Goal: Task Accomplishment & Management: Manage account settings

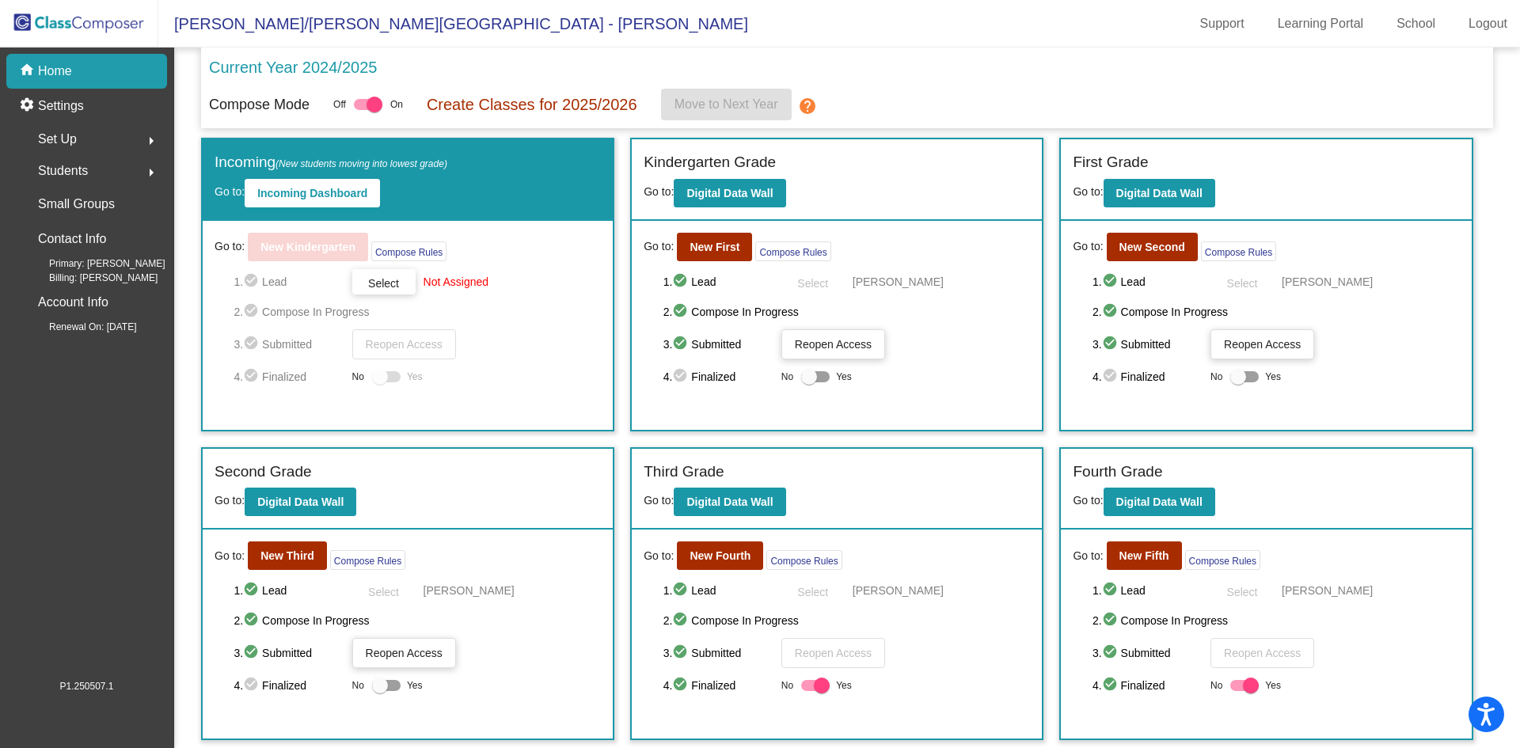
click at [91, 173] on div "Students arrow_right" at bounding box center [91, 171] width 151 height 32
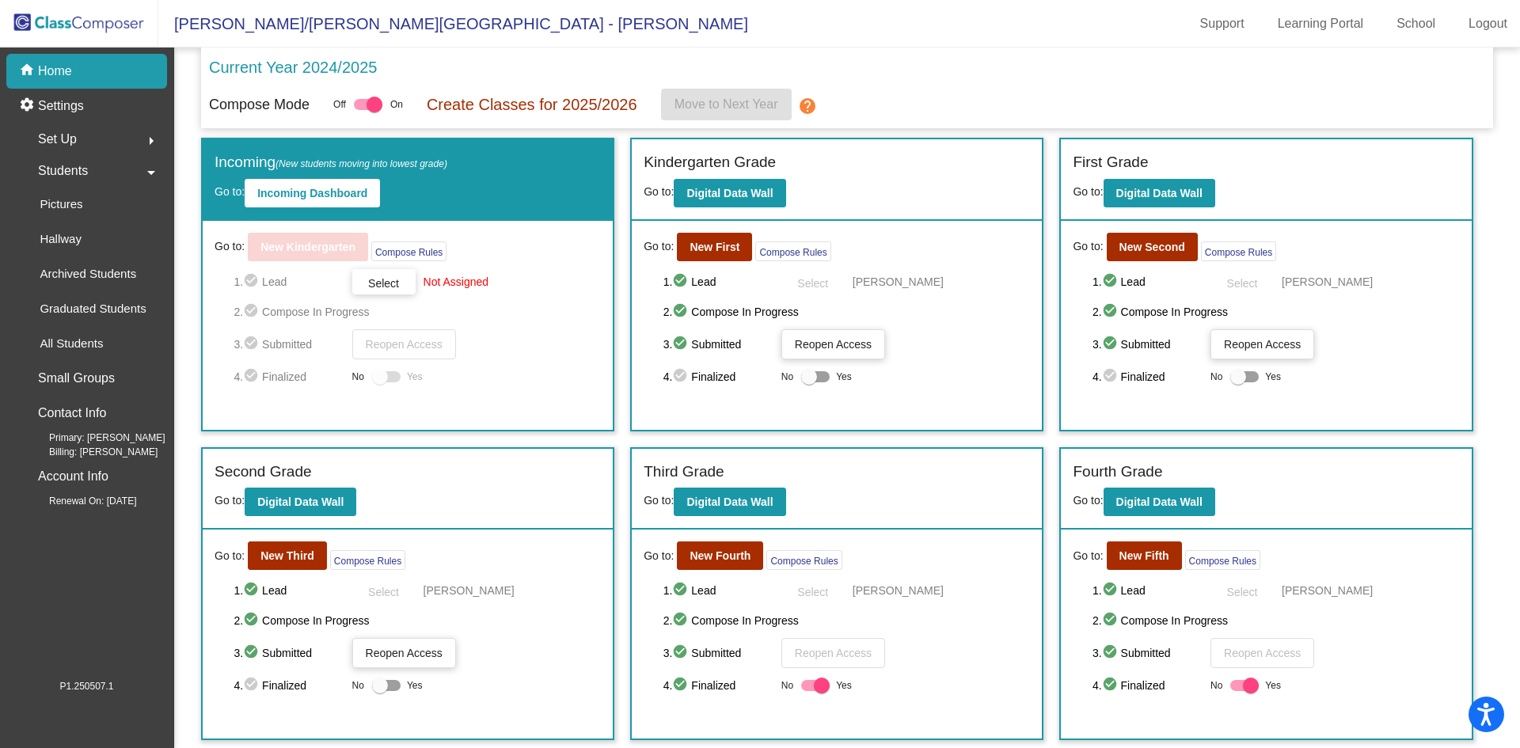
click at [71, 168] on span "Students" at bounding box center [63, 171] width 50 height 22
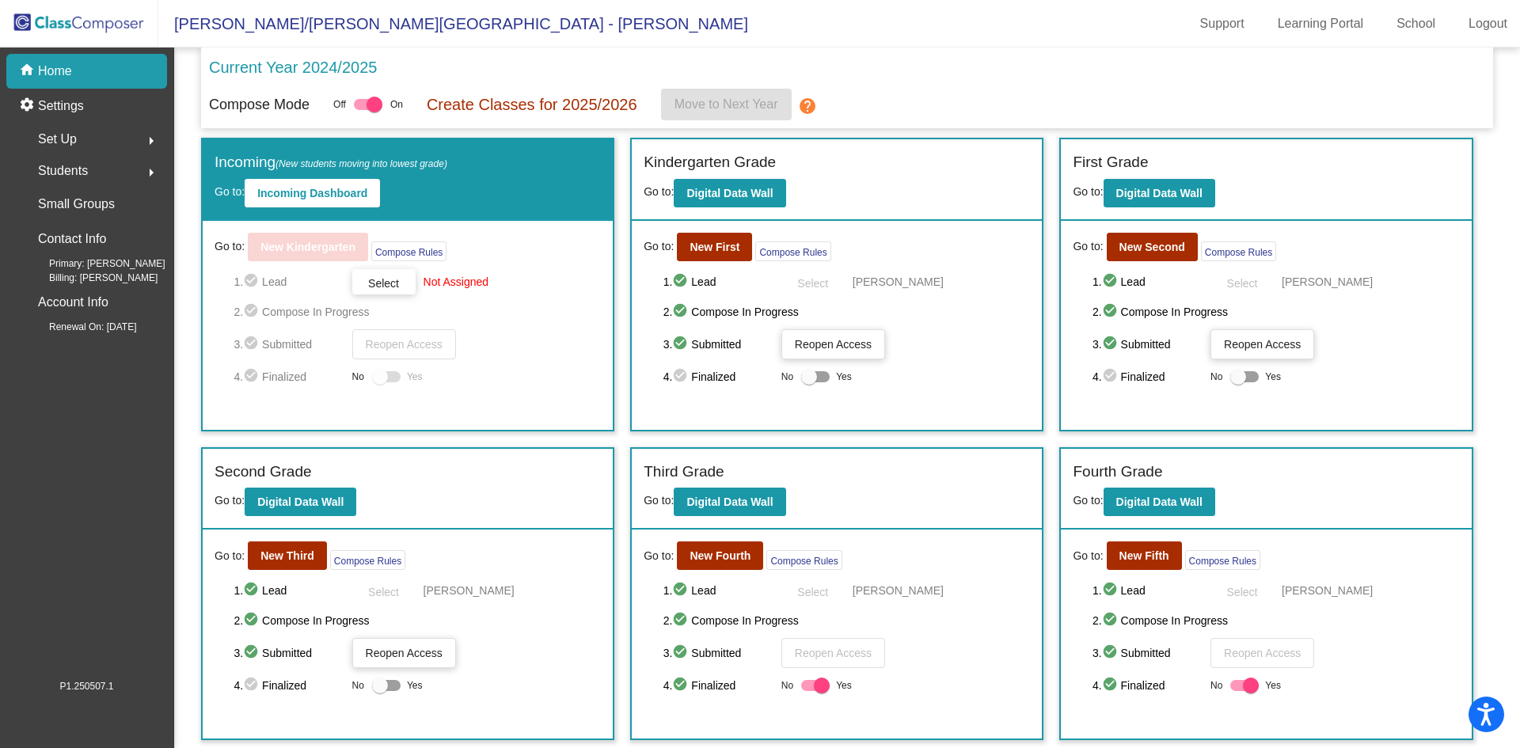
click at [71, 168] on span "Students" at bounding box center [63, 171] width 50 height 22
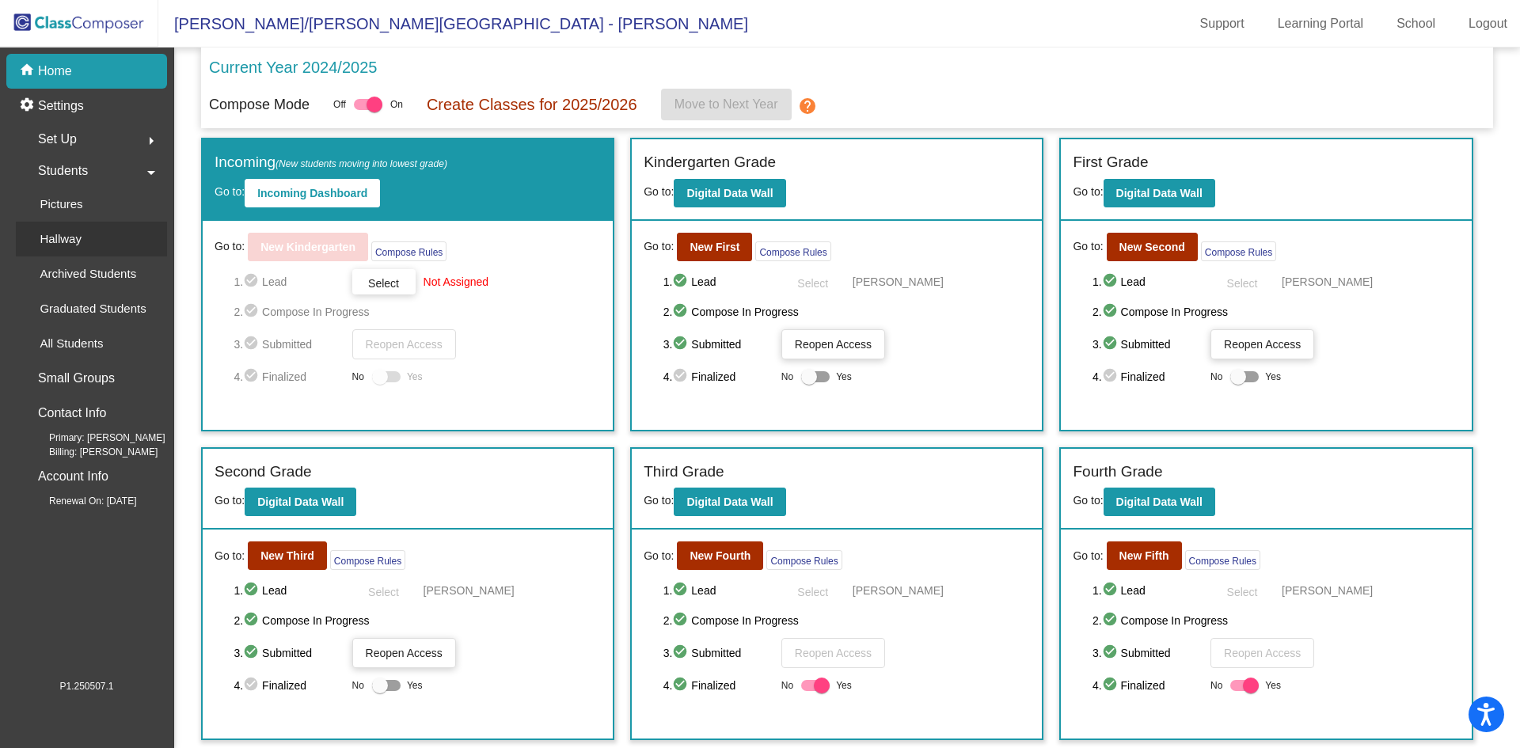
click at [60, 234] on p "Hallway" at bounding box center [61, 239] width 42 height 19
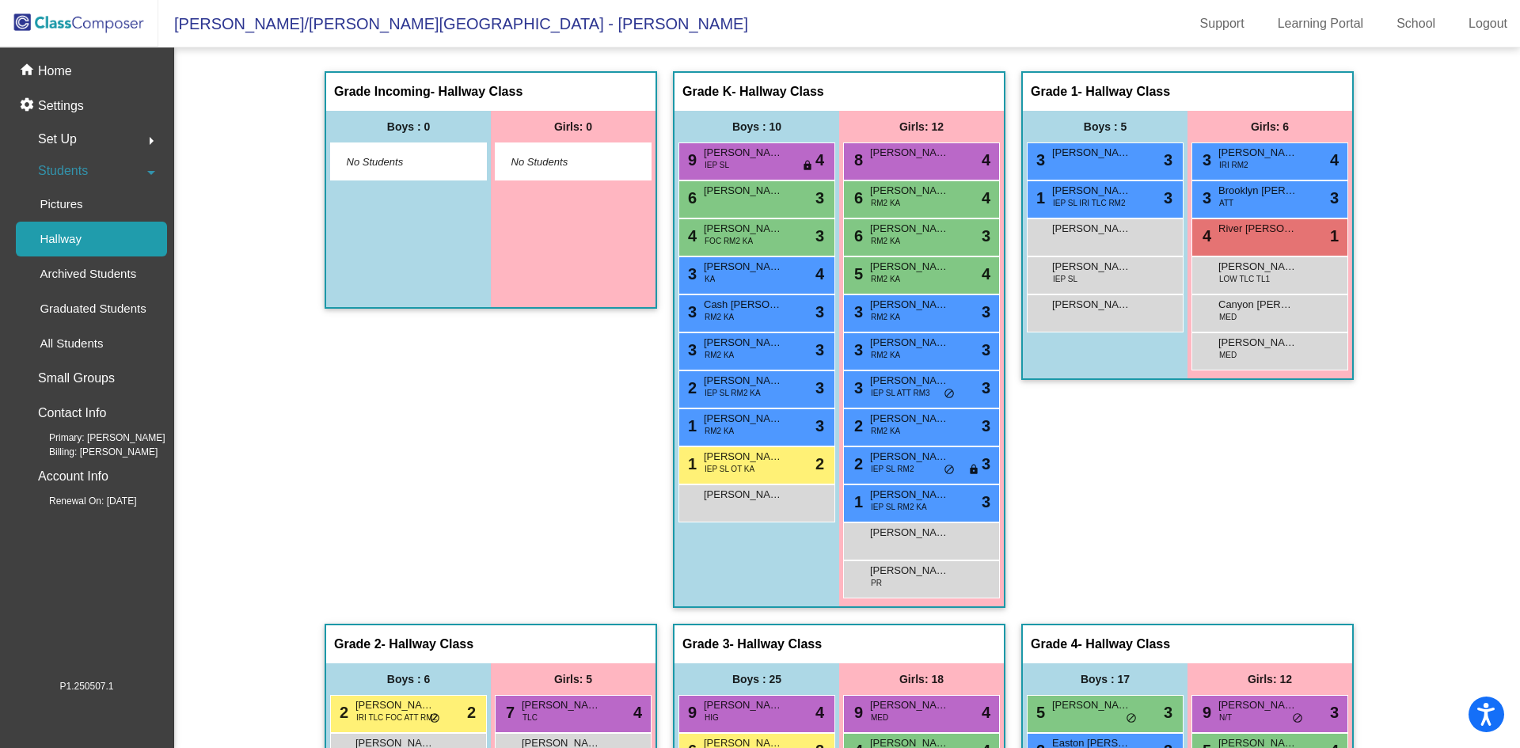
click at [559, 168] on span "No Students" at bounding box center [560, 162] width 99 height 16
click at [460, 169] on div "No Students" at bounding box center [409, 162] width 124 height 16
click at [529, 155] on span "No Students" at bounding box center [560, 162] width 99 height 16
click at [574, 150] on div "No Students" at bounding box center [573, 161] width 155 height 36
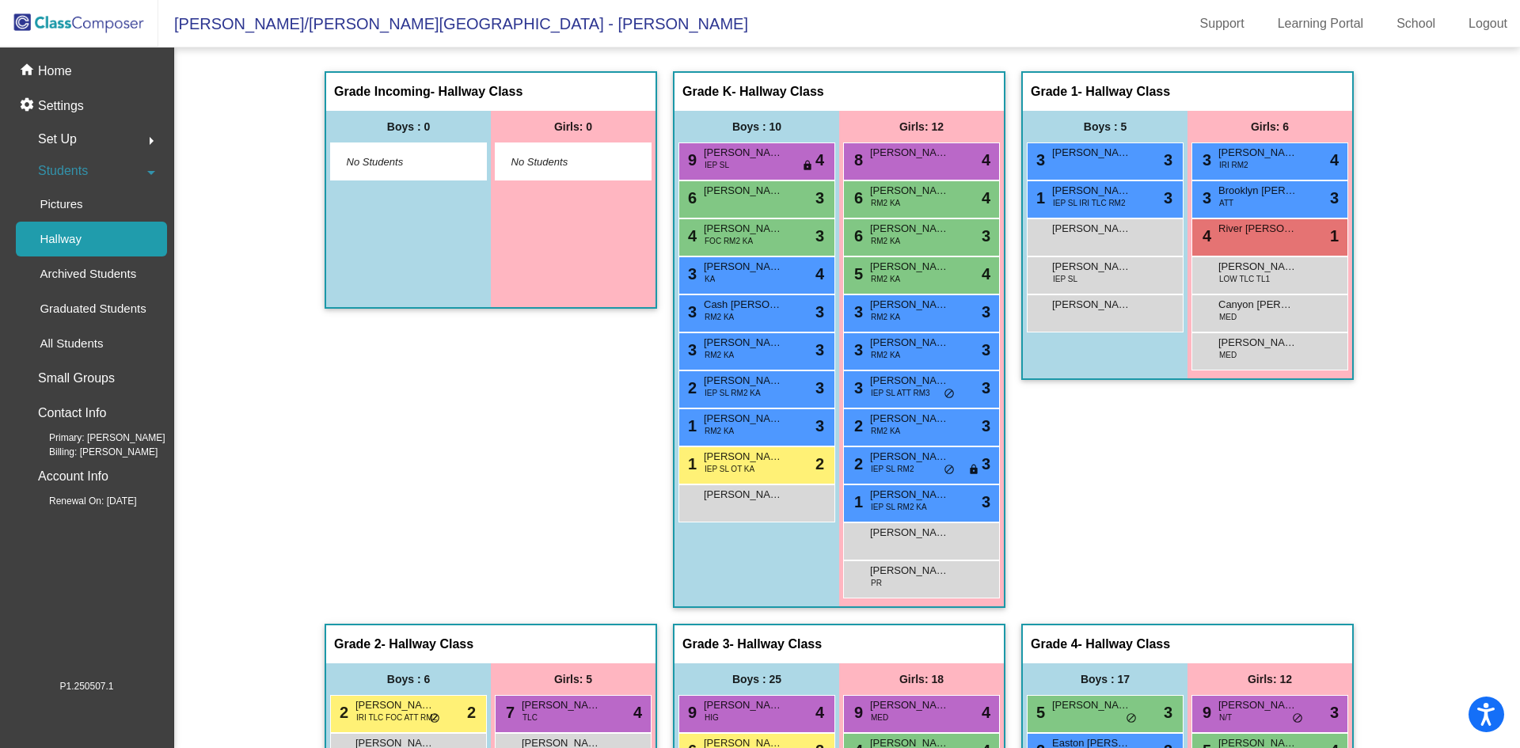
click at [459, 158] on div "No Students" at bounding box center [409, 162] width 124 height 16
click at [424, 158] on span "No Students" at bounding box center [396, 162] width 99 height 16
click at [403, 161] on span "No Students" at bounding box center [396, 162] width 99 height 16
drag, startPoint x: 438, startPoint y: 152, endPoint x: 411, endPoint y: 157, distance: 27.3
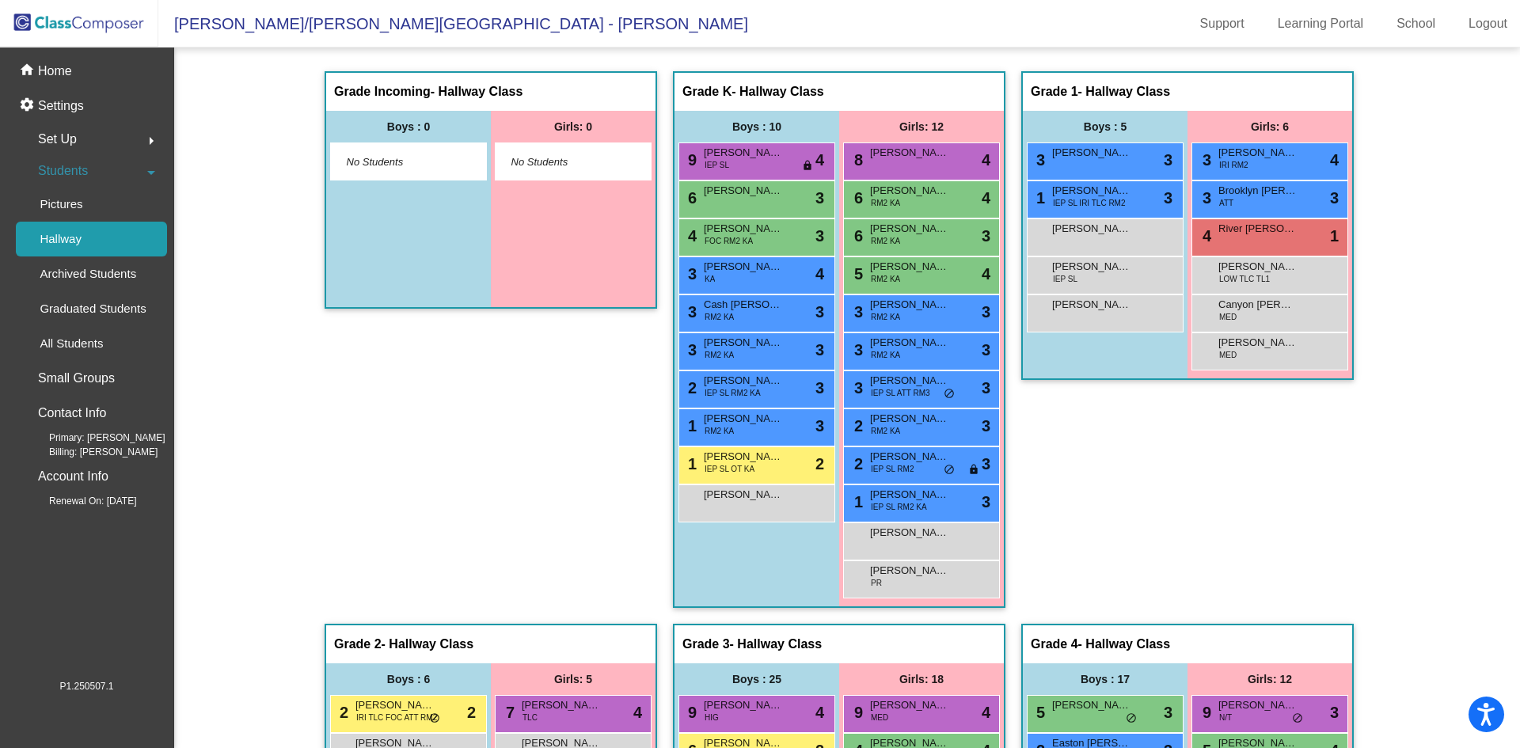
click at [411, 157] on span "No Students" at bounding box center [396, 162] width 99 height 16
click at [416, 117] on div "Boys : 0" at bounding box center [408, 127] width 165 height 32
click at [486, 103] on div "Grade Incoming - Hallway Class picture_as_pdf" at bounding box center [490, 92] width 329 height 38
click at [412, 154] on span "No Students" at bounding box center [396, 162] width 99 height 16
click at [1465, 32] on link "Logout" at bounding box center [1488, 23] width 64 height 25
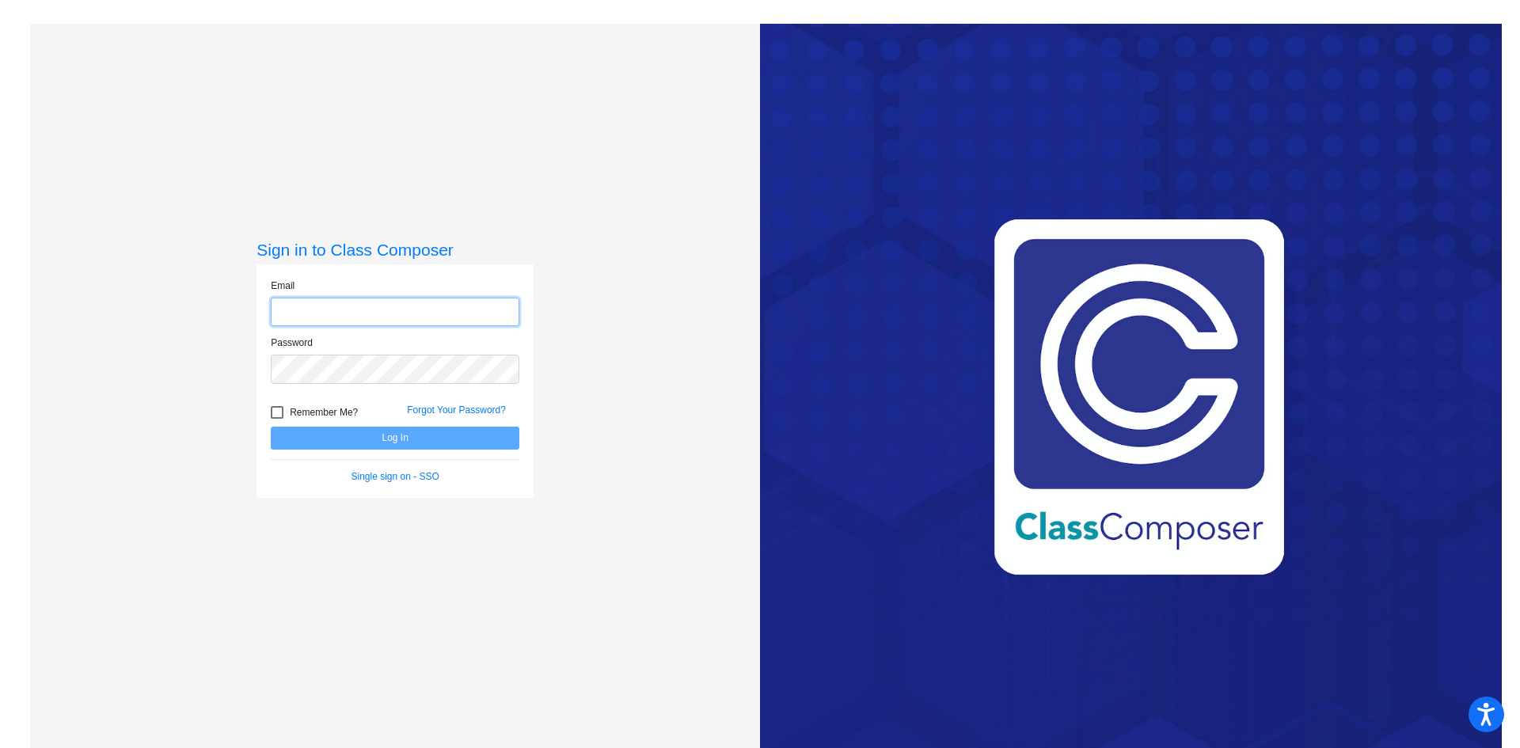
click at [443, 319] on input "email" at bounding box center [395, 312] width 249 height 29
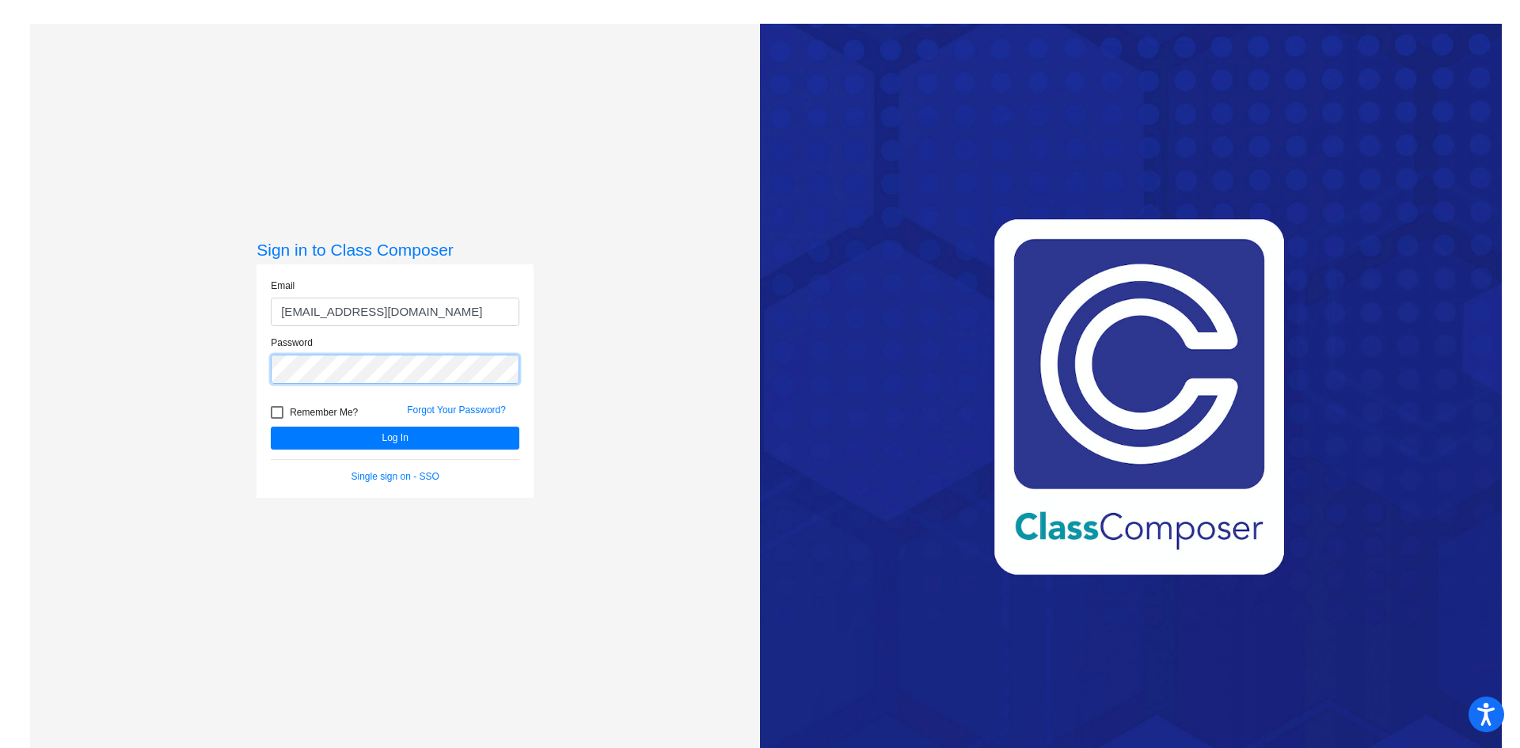
click at [271, 427] on button "Log In" at bounding box center [395, 438] width 249 height 23
click at [500, 443] on button "Log In" at bounding box center [395, 438] width 249 height 23
drag, startPoint x: 386, startPoint y: 351, endPoint x: 264, endPoint y: 401, distance: 131.0
click at [271, 403] on form "Email richardr@fowlervilleschools.org Password Remember Me? Forgot Your Passwor…" at bounding box center [395, 381] width 249 height 205
click at [423, 436] on button "Log In" at bounding box center [395, 438] width 249 height 23
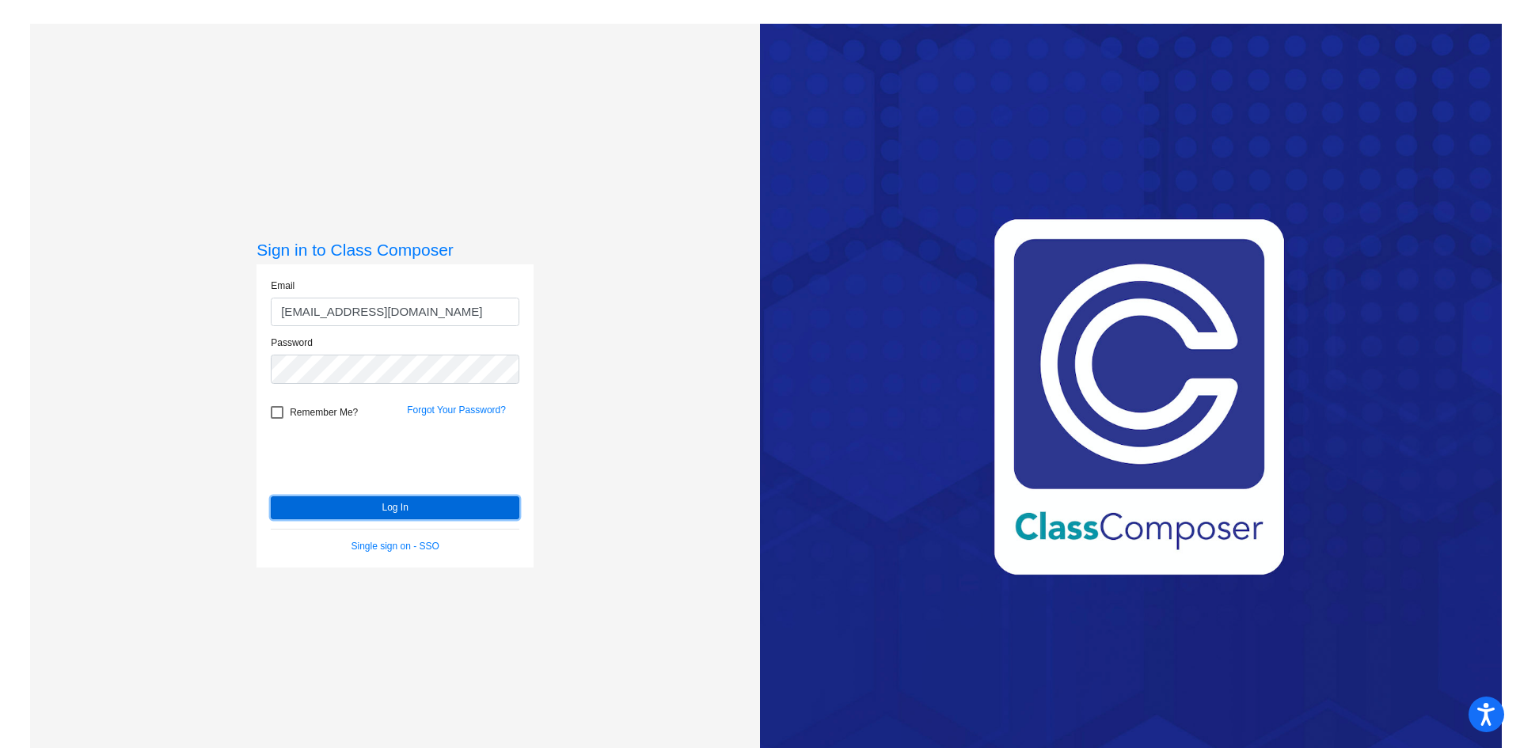
click at [361, 508] on button "Log In" at bounding box center [395, 507] width 249 height 23
click at [402, 320] on input "richardr@fowlervilleschools.org" at bounding box center [395, 312] width 249 height 29
drag, startPoint x: 458, startPoint y: 315, endPoint x: 34, endPoint y: 275, distance: 425.4
click at [83, 284] on div "Sign in to Class Composer Email richardr@fowlervilleschools.org Password Rememb…" at bounding box center [395, 398] width 730 height 748
click at [137, 356] on div "Sign in to Class Composer Email siconolfit@fowlervilleschools.org Password Reme…" at bounding box center [395, 398] width 730 height 748
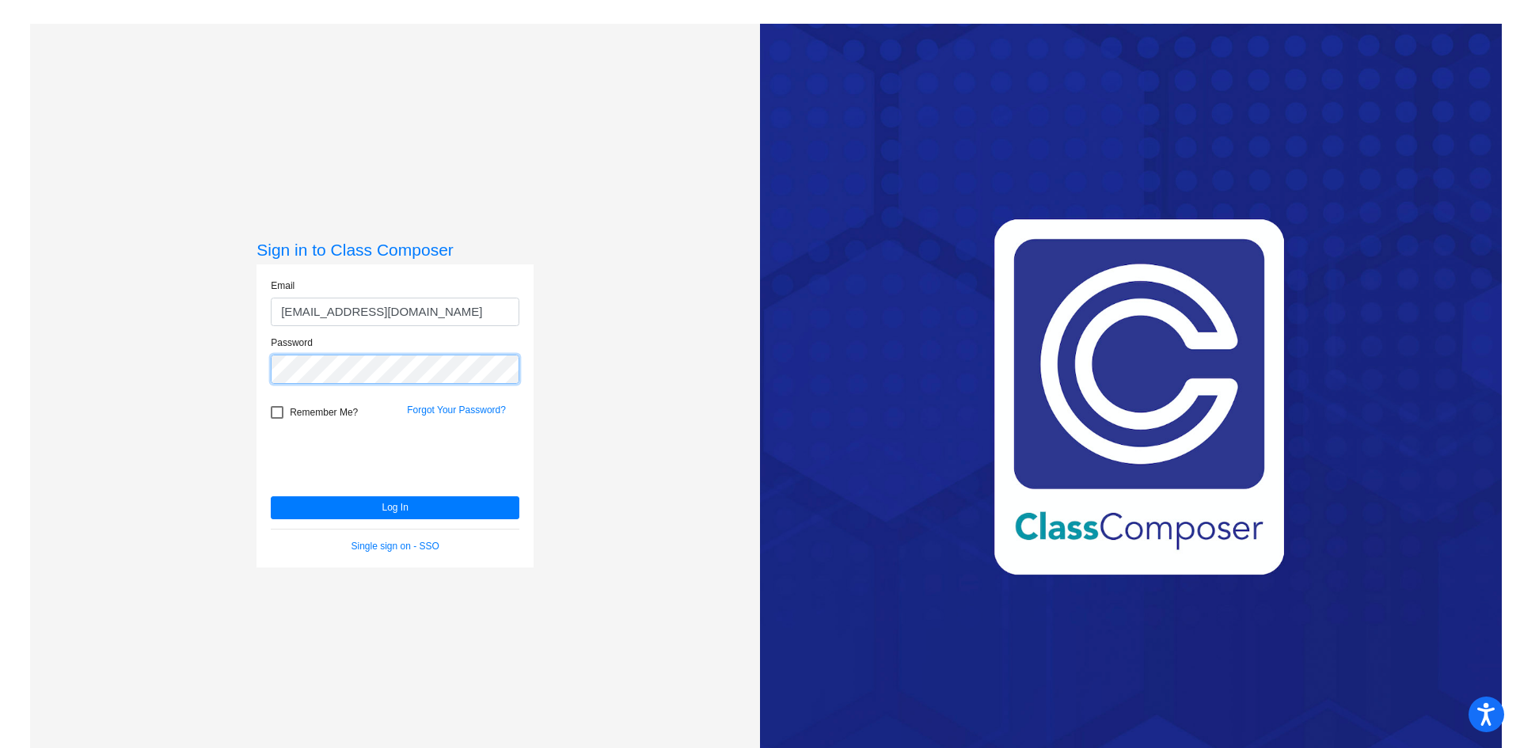
click at [271, 496] on button "Log In" at bounding box center [395, 507] width 249 height 23
click at [382, 511] on button "Log In" at bounding box center [395, 507] width 249 height 23
click at [210, 379] on div "Sign in to Class Composer Email siconolfit@fowlervilleschools.org Password Reme…" at bounding box center [395, 398] width 730 height 748
click at [344, 511] on button "Log In" at bounding box center [395, 507] width 249 height 23
click at [192, 366] on div "Sign in to Class Composer Email siconolfit@fowlervilleschools.org Password Reme…" at bounding box center [395, 398] width 730 height 748
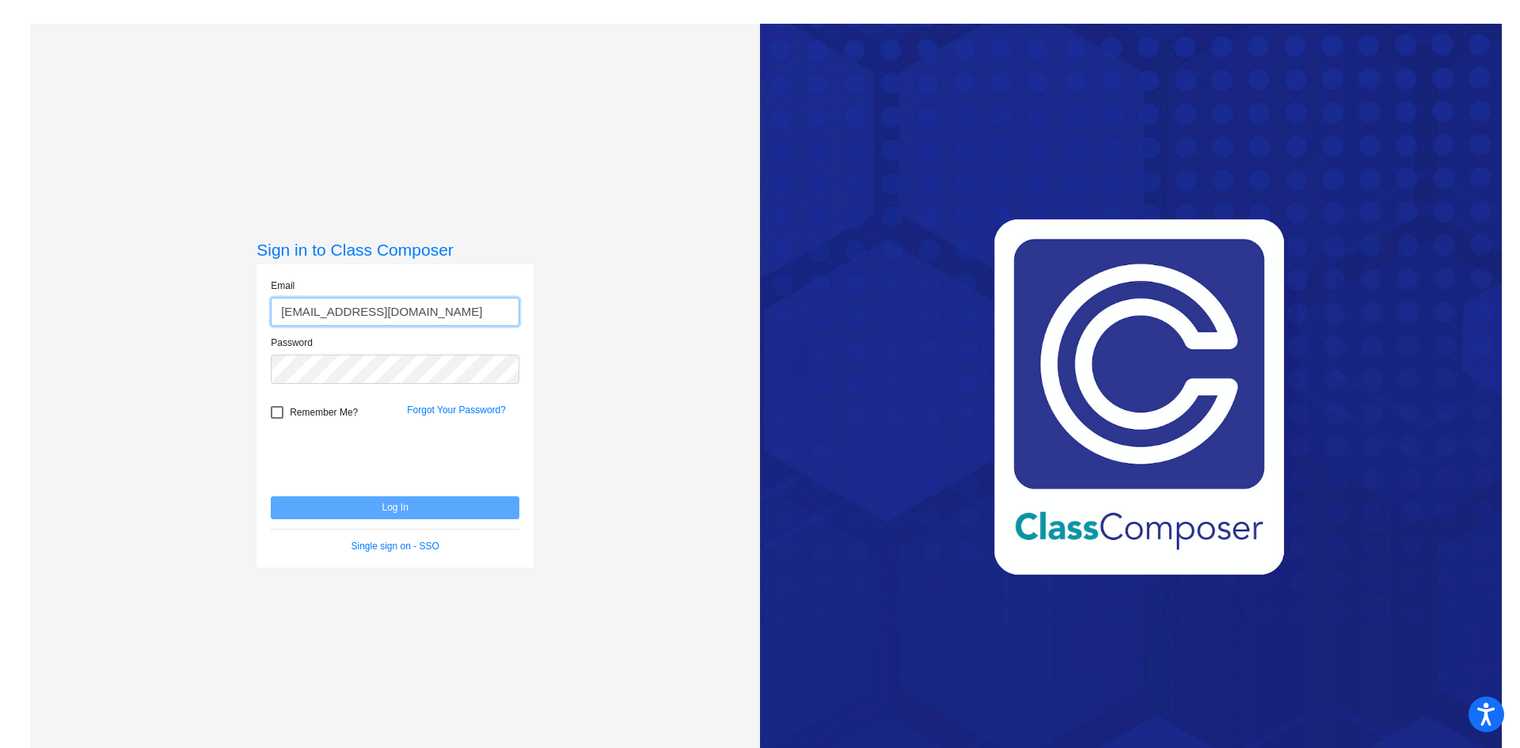
click at [406, 317] on input "[EMAIL_ADDRESS][DOMAIN_NAME]" at bounding box center [395, 312] width 249 height 29
type input "siconolfit@fowlervilleshools.org"
drag, startPoint x: 453, startPoint y: 309, endPoint x: 171, endPoint y: 296, distance: 282.1
click at [171, 295] on div "Sign in to Class Composer Email siconolfit@fowlervilleshools.org Password Remem…" at bounding box center [395, 398] width 730 height 748
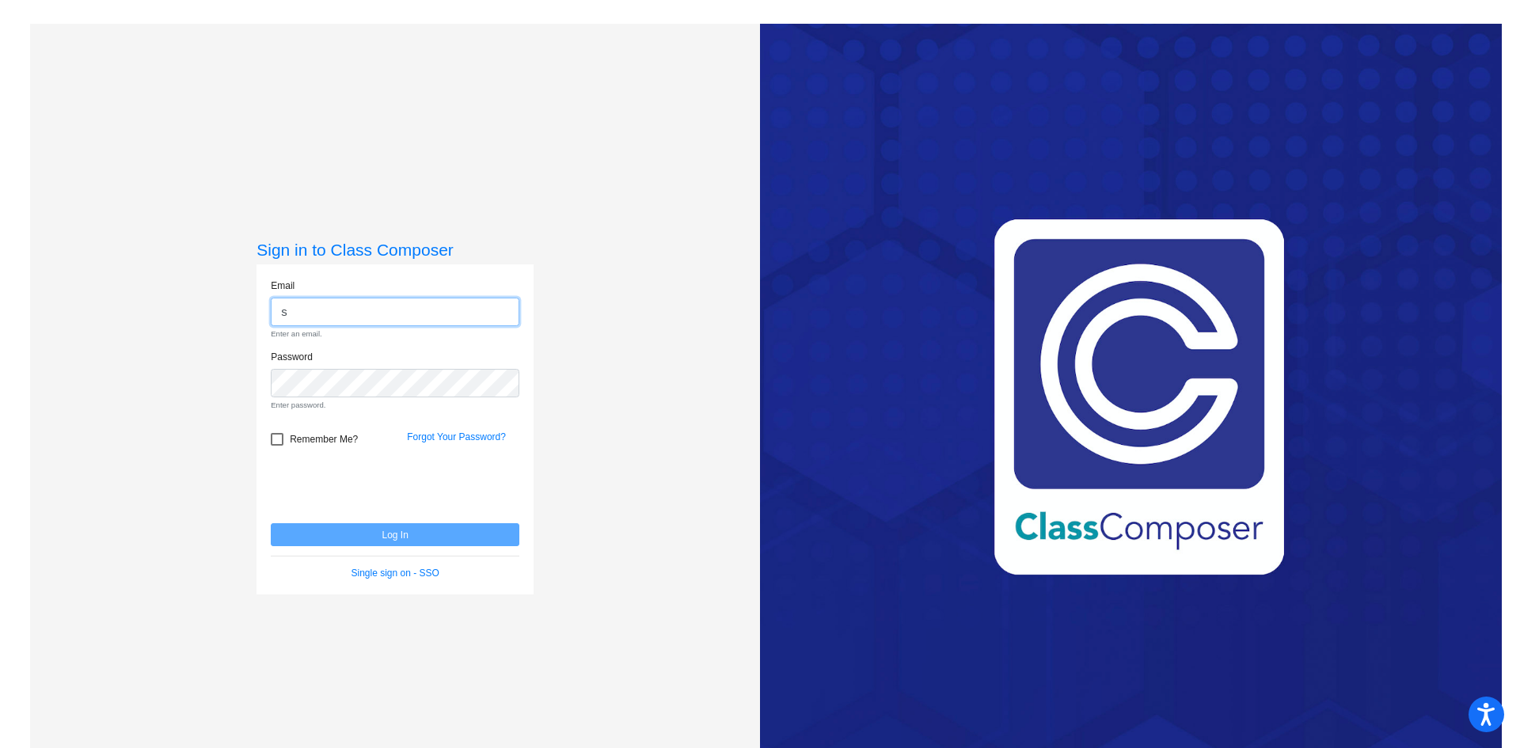
type input "[EMAIL_ADDRESS][DOMAIN_NAME]"
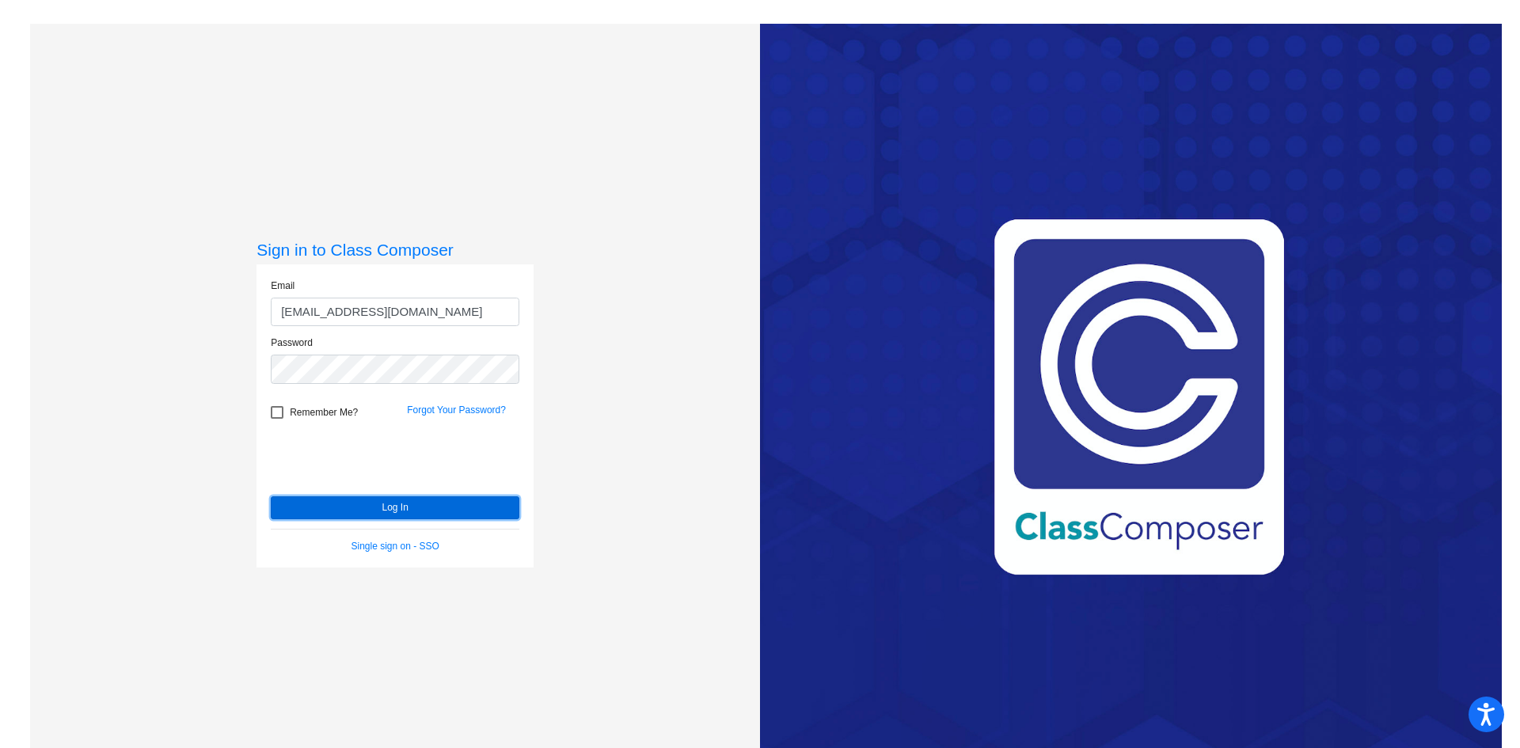
click at [369, 514] on button "Log In" at bounding box center [395, 507] width 249 height 23
click at [220, 348] on div "Sign in to Class Composer Email siconolfit@fowlervilleschools.org Password Reme…" at bounding box center [395, 398] width 730 height 748
click at [271, 496] on button "Log In" at bounding box center [395, 507] width 249 height 23
click at [320, 510] on button "Log In" at bounding box center [395, 507] width 249 height 23
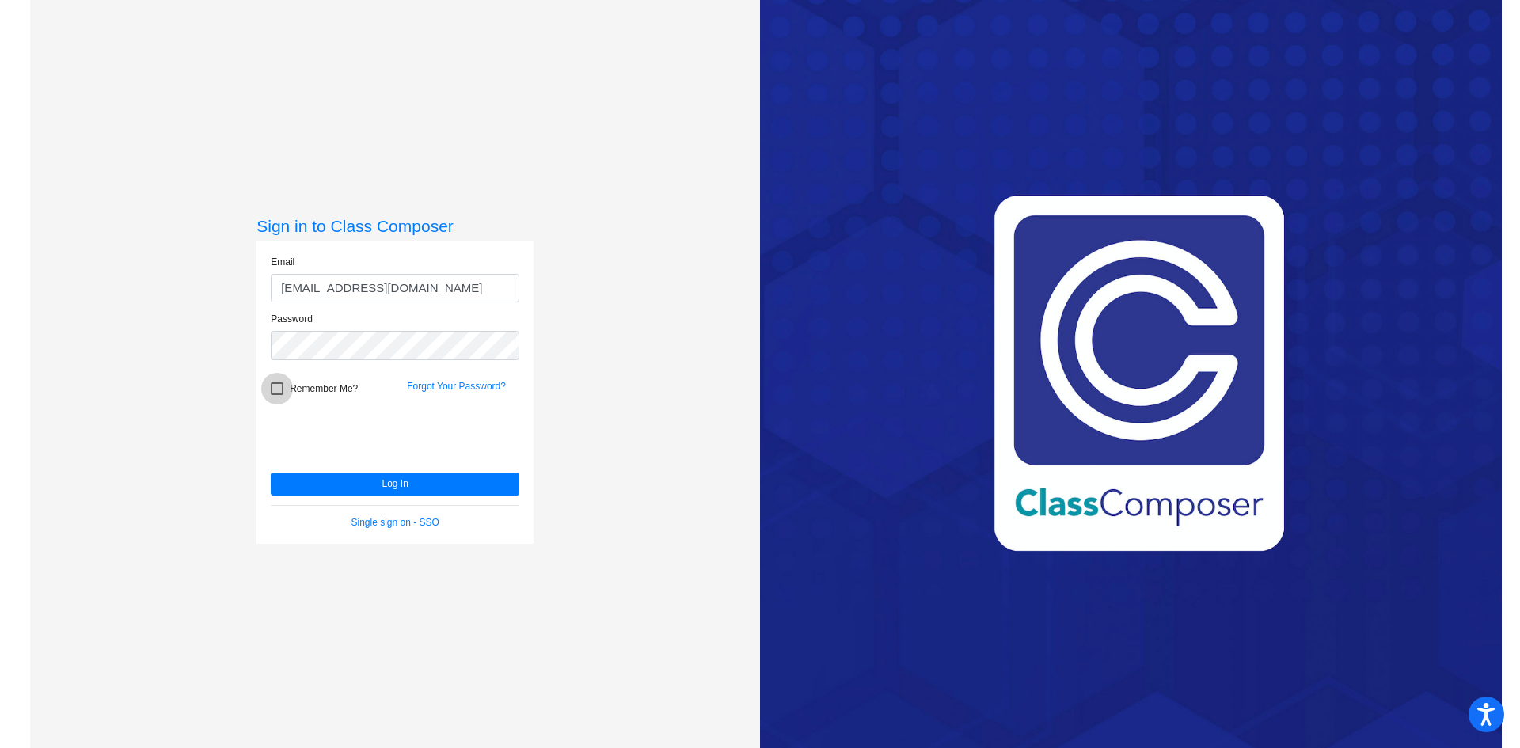
click at [276, 382] on div at bounding box center [277, 388] width 13 height 13
click at [276, 395] on input "Remember Me?" at bounding box center [276, 395] width 1 height 1
checkbox input "true"
click at [431, 477] on button "Log In" at bounding box center [395, 484] width 249 height 23
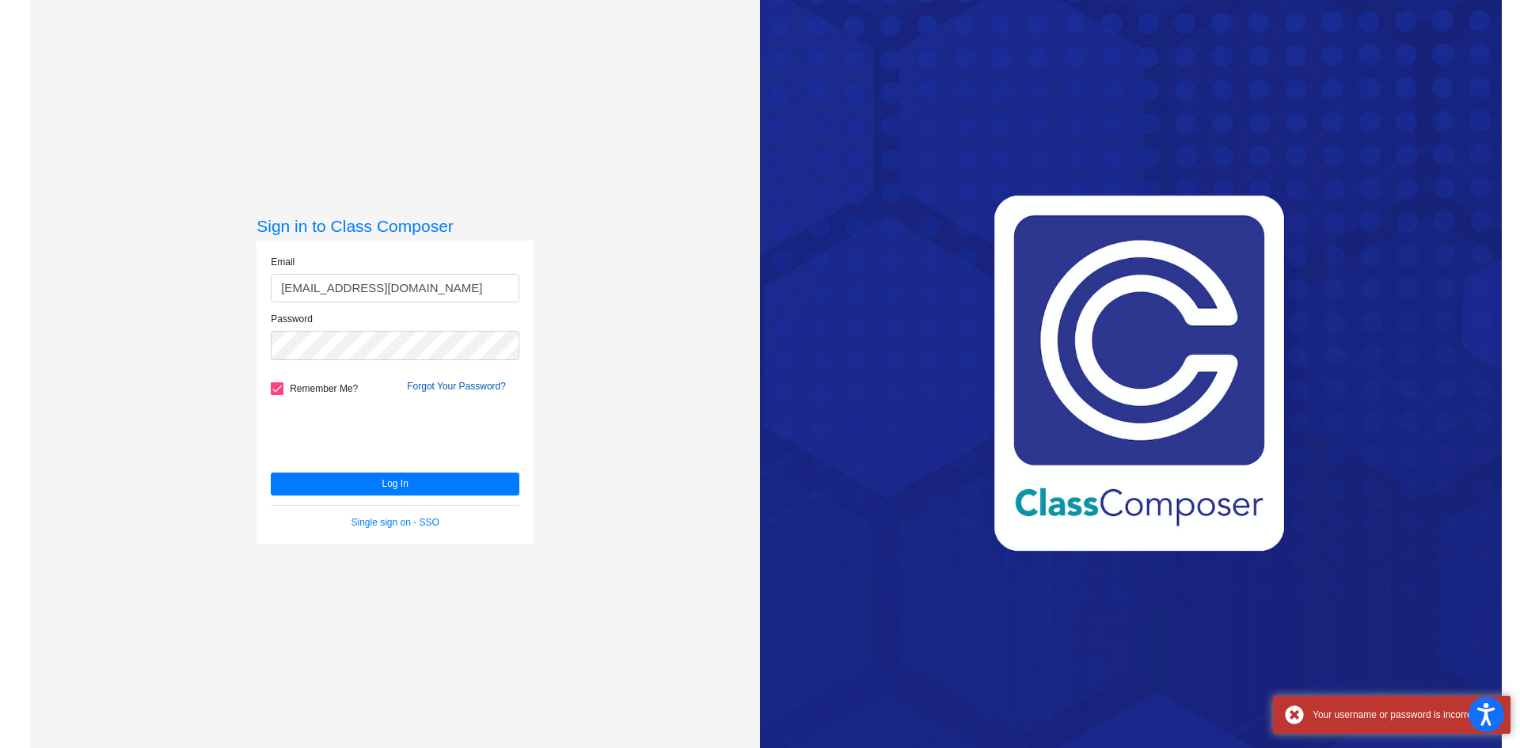
click at [464, 382] on link "Forgot Your Password?" at bounding box center [456, 386] width 99 height 11
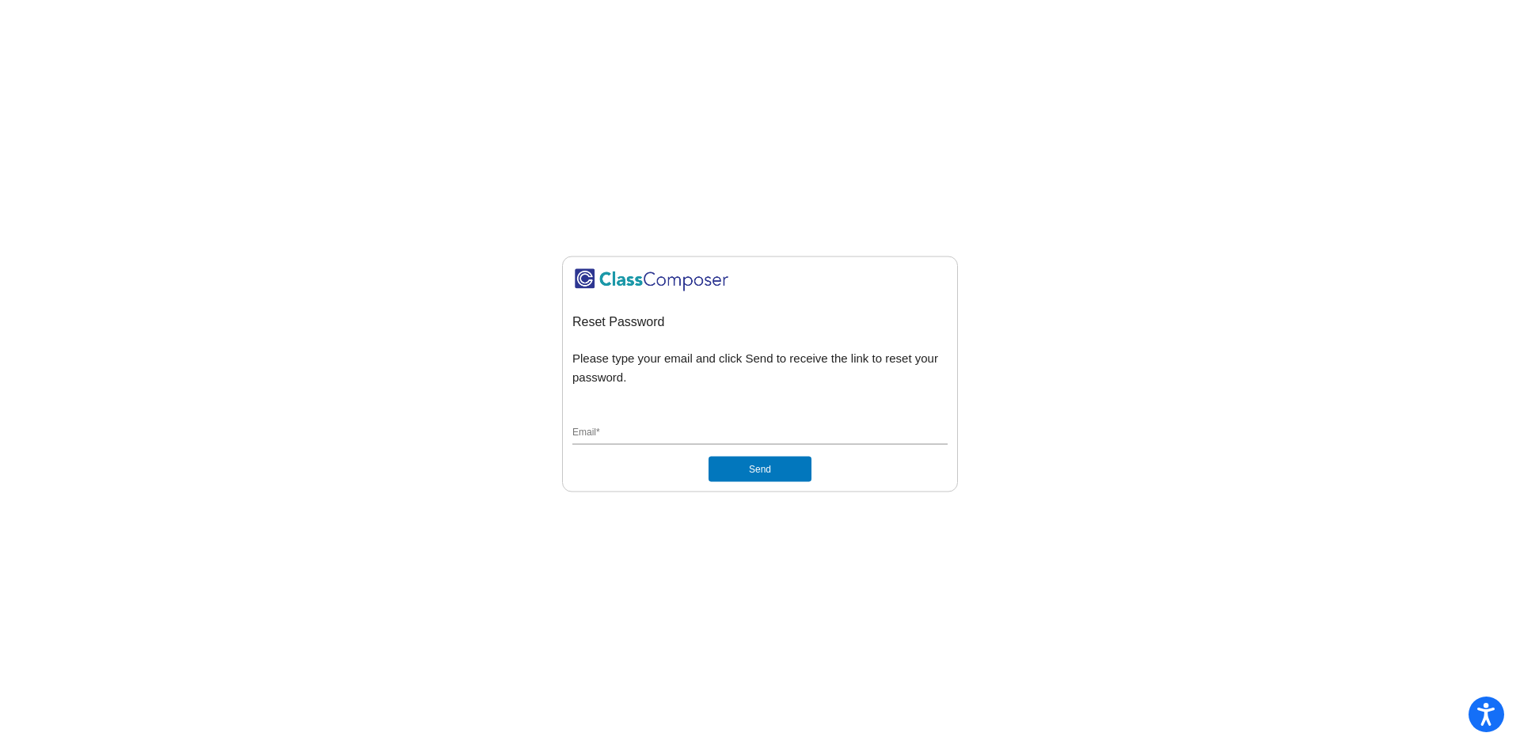
click at [641, 424] on div "Email *" at bounding box center [759, 430] width 375 height 30
click at [708, 457] on button "Send" at bounding box center [759, 469] width 103 height 25
type input "[EMAIL_ADDRESS][DOMAIN_NAME]"
drag, startPoint x: 765, startPoint y: 470, endPoint x: 757, endPoint y: 469, distance: 8.7
click at [757, 469] on button "Send" at bounding box center [759, 469] width 103 height 25
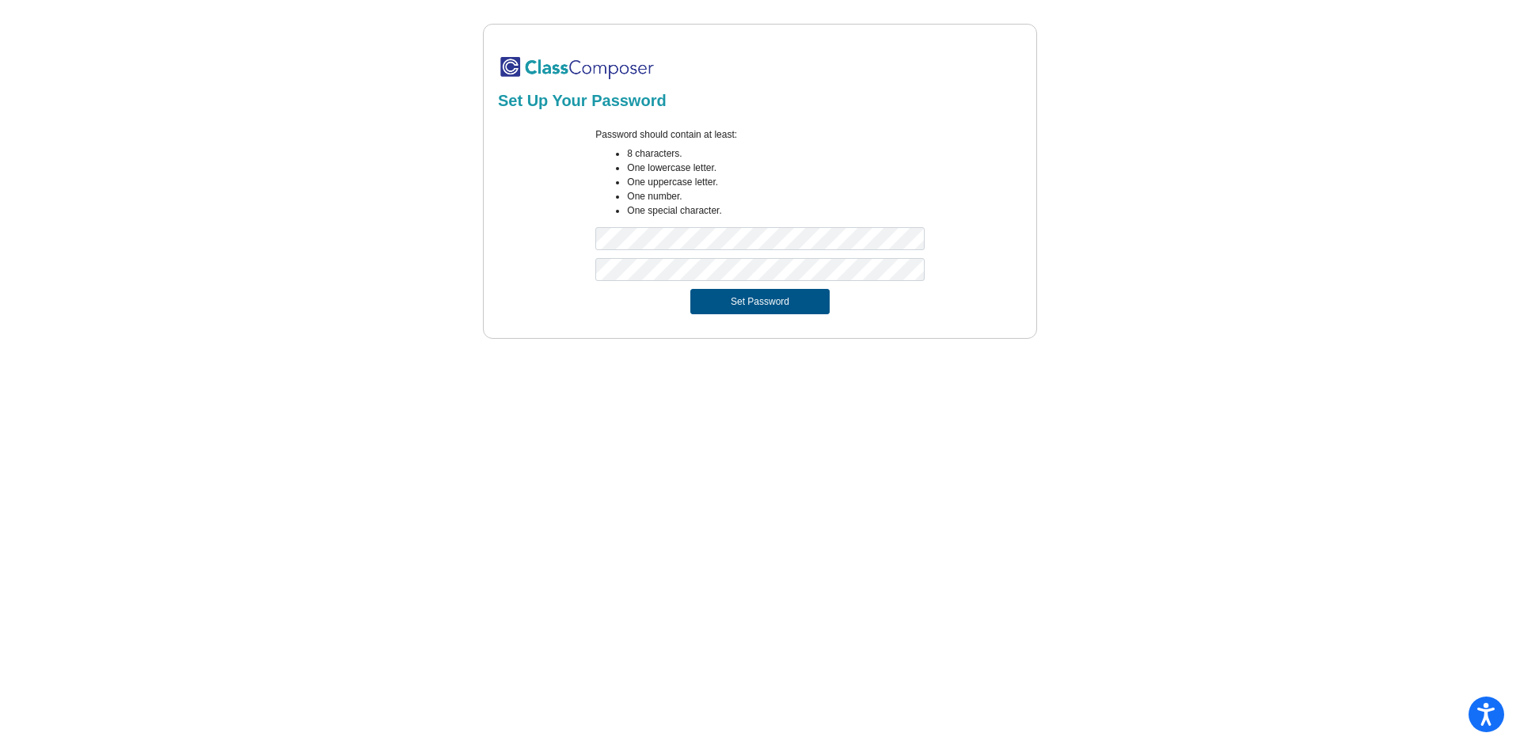
click at [747, 303] on button "Set Password" at bounding box center [759, 301] width 139 height 25
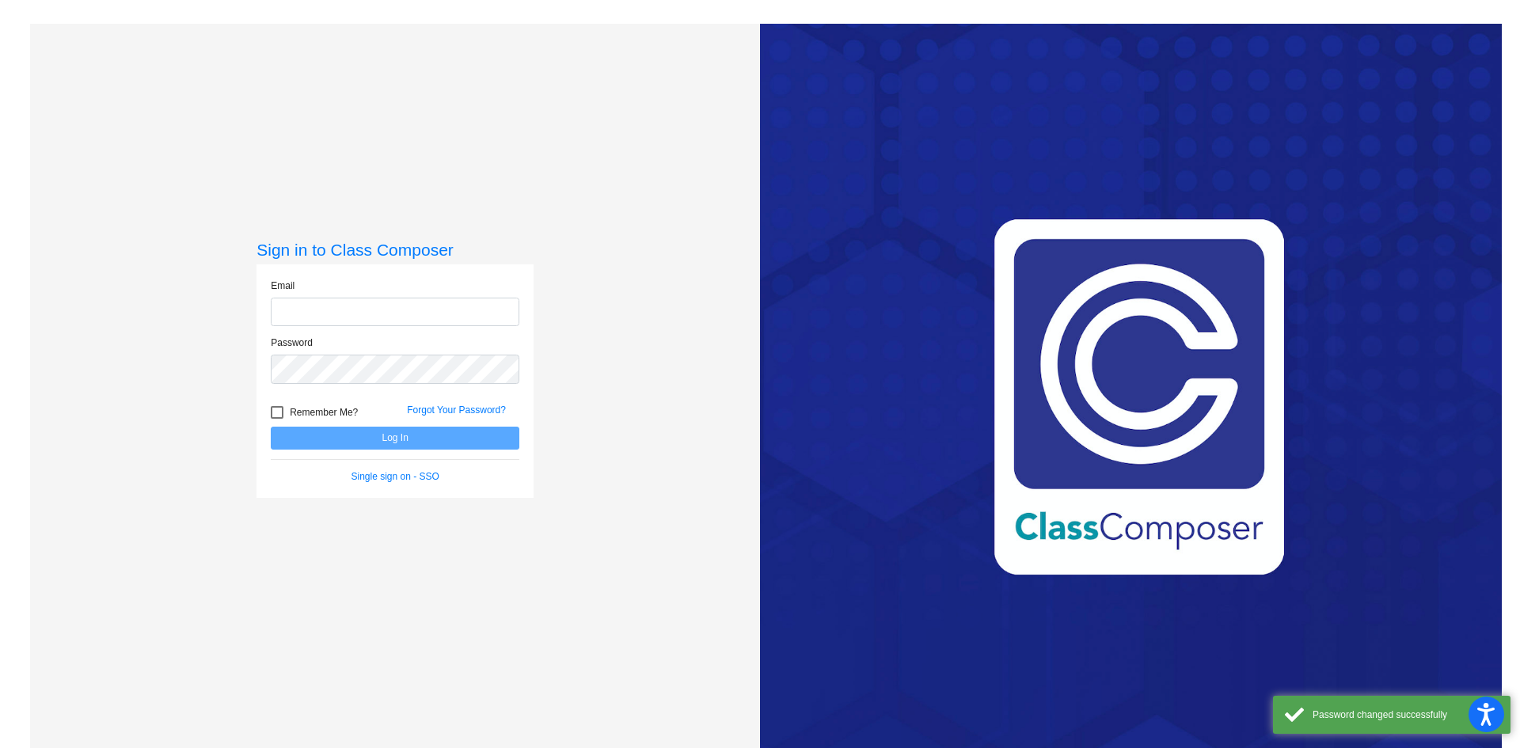
click at [462, 308] on input "email" at bounding box center [395, 312] width 249 height 29
type input "[EMAIL_ADDRESS][DOMAIN_NAME]"
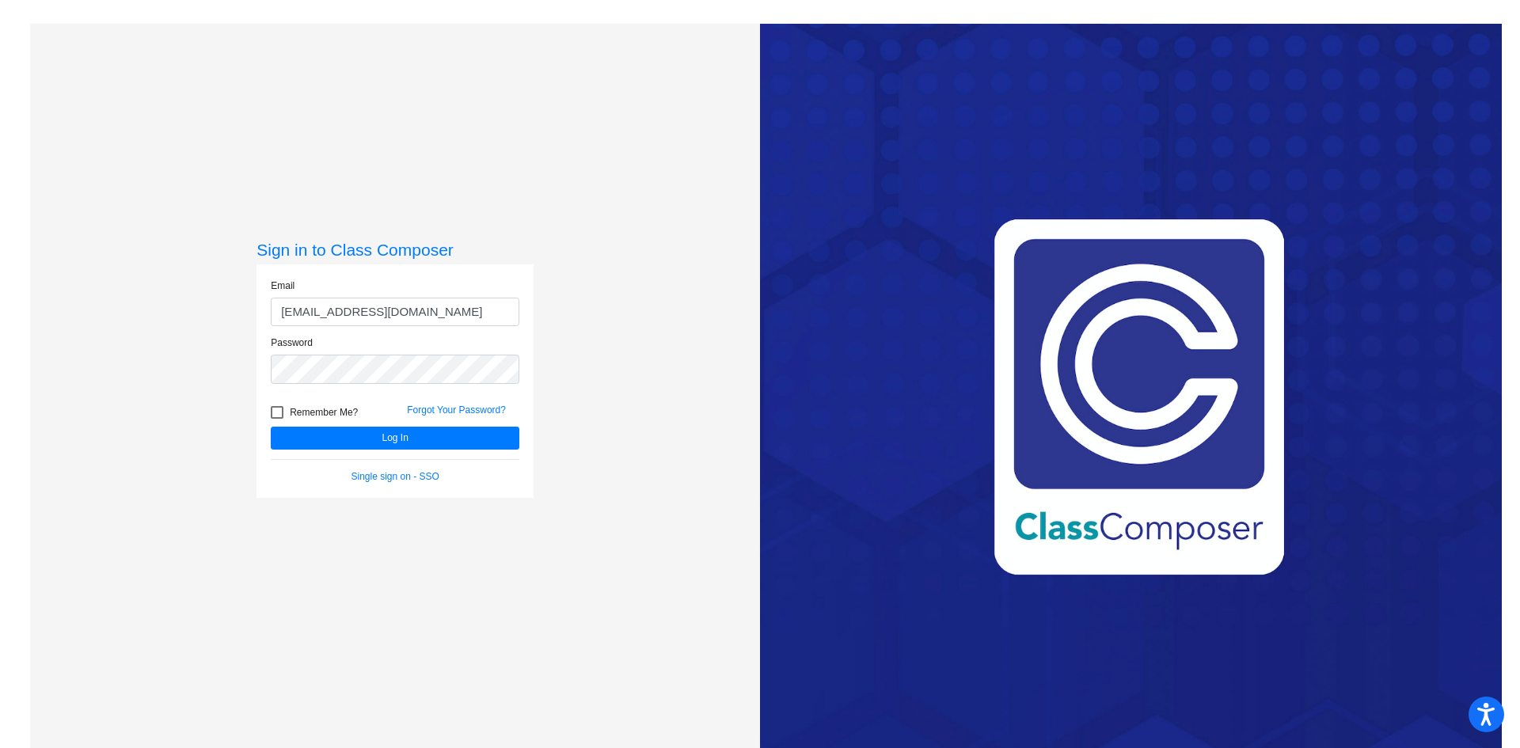
click at [278, 409] on div at bounding box center [277, 412] width 13 height 13
click at [277, 419] on input "Remember Me?" at bounding box center [276, 419] width 1 height 1
checkbox input "true"
click at [359, 442] on button "Log In" at bounding box center [395, 438] width 249 height 23
